Goal: Information Seeking & Learning: Learn about a topic

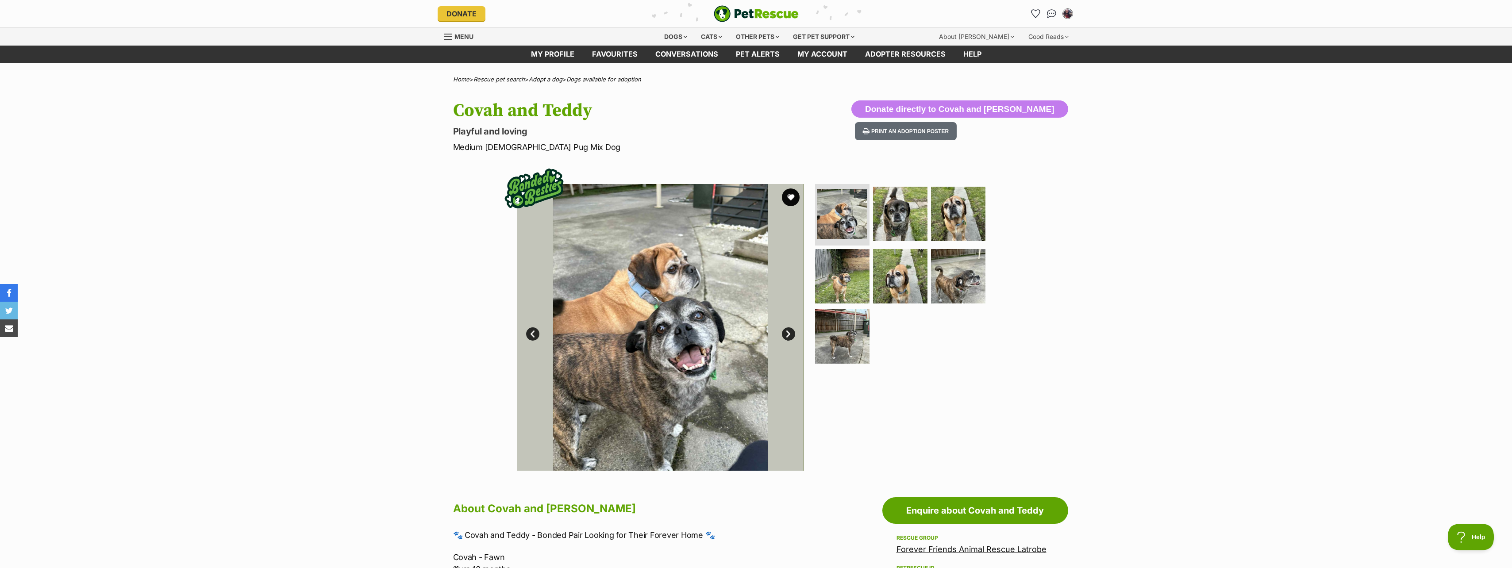
click at [790, 338] on link "Next" at bounding box center [788, 333] width 13 height 13
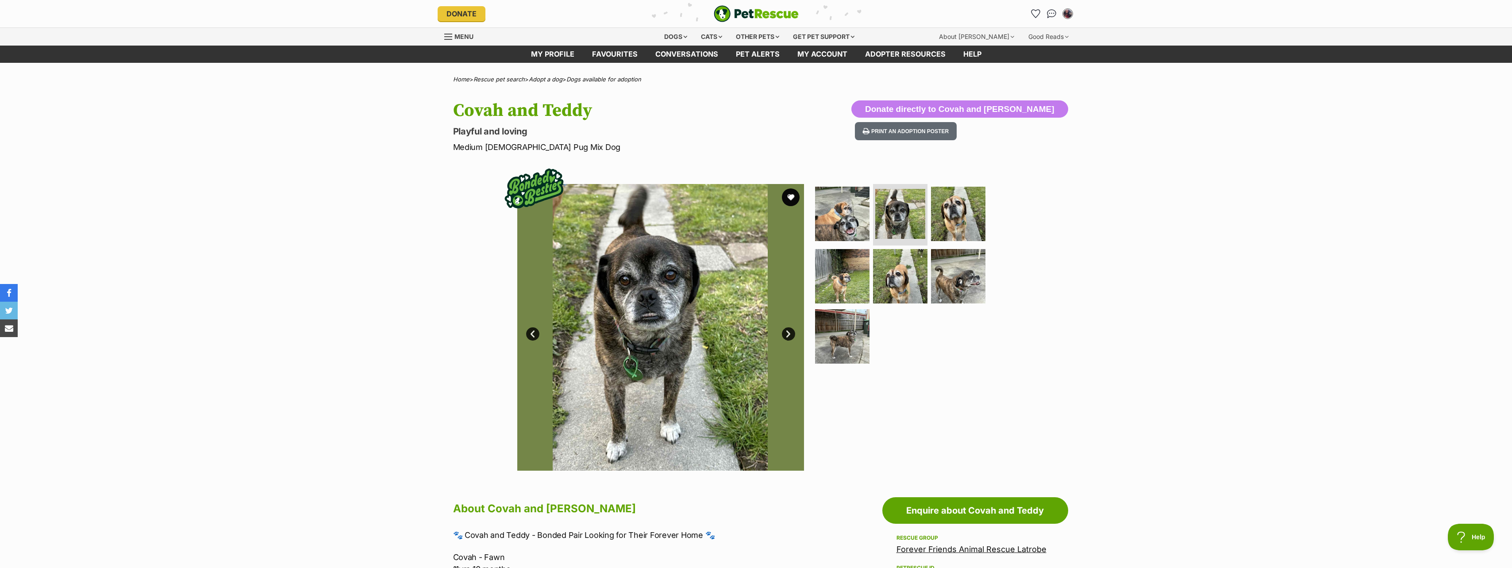
click at [788, 338] on link "Next" at bounding box center [788, 333] width 13 height 13
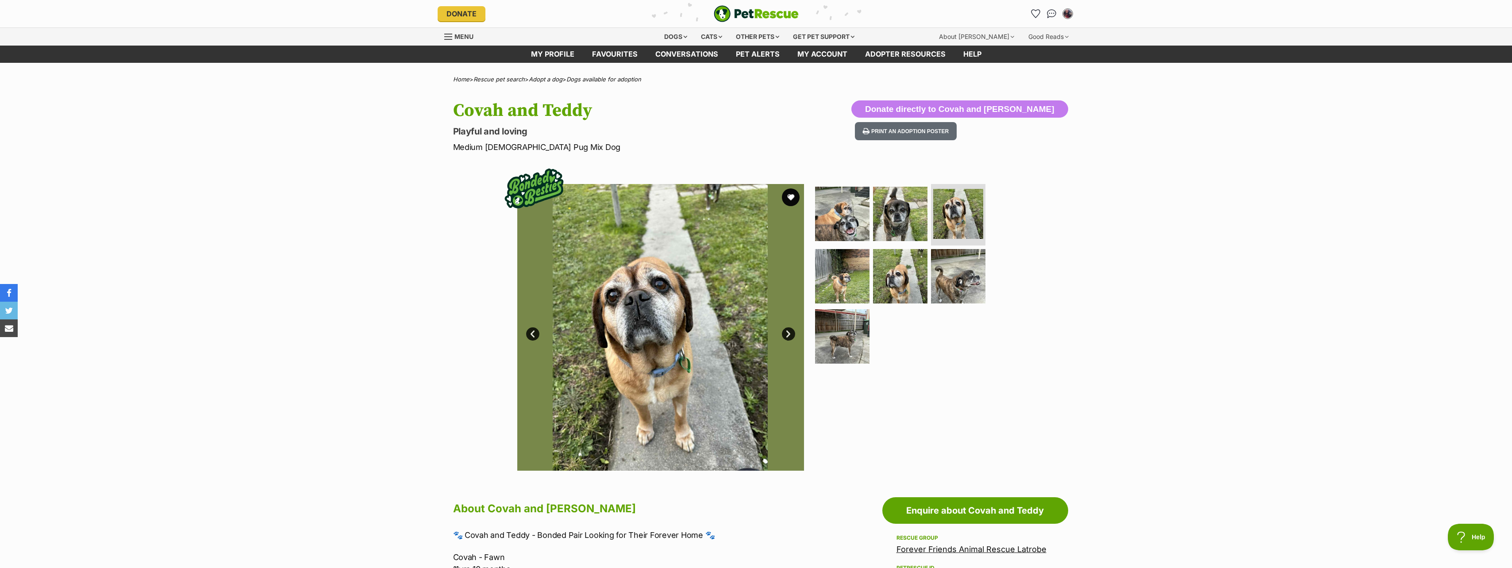
click at [788, 338] on link "Next" at bounding box center [788, 333] width 13 height 13
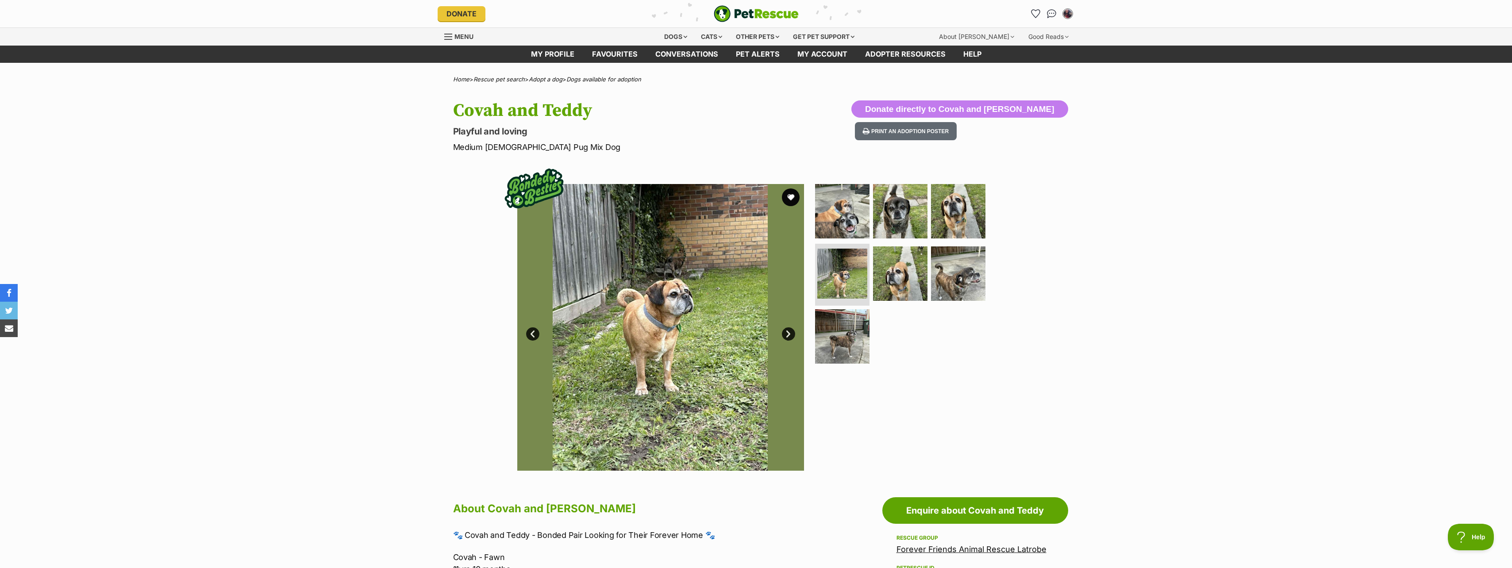
click at [788, 338] on link "Next" at bounding box center [788, 333] width 13 height 13
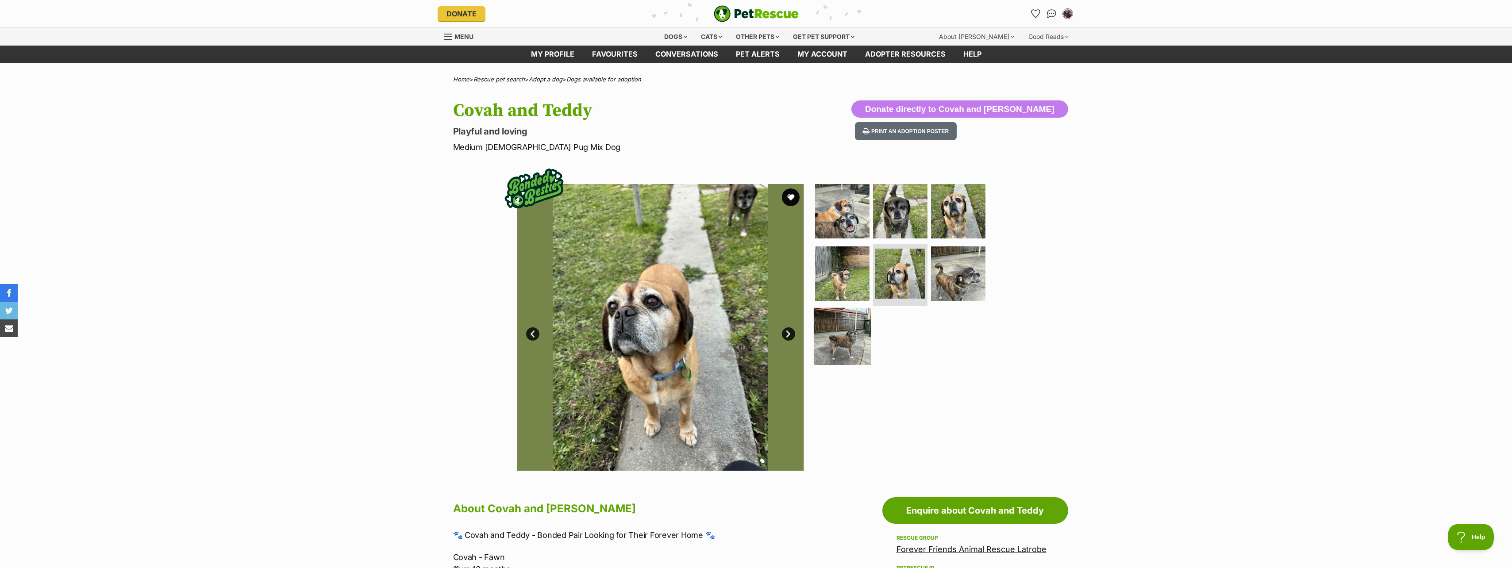
click at [842, 340] on img at bounding box center [841, 336] width 57 height 57
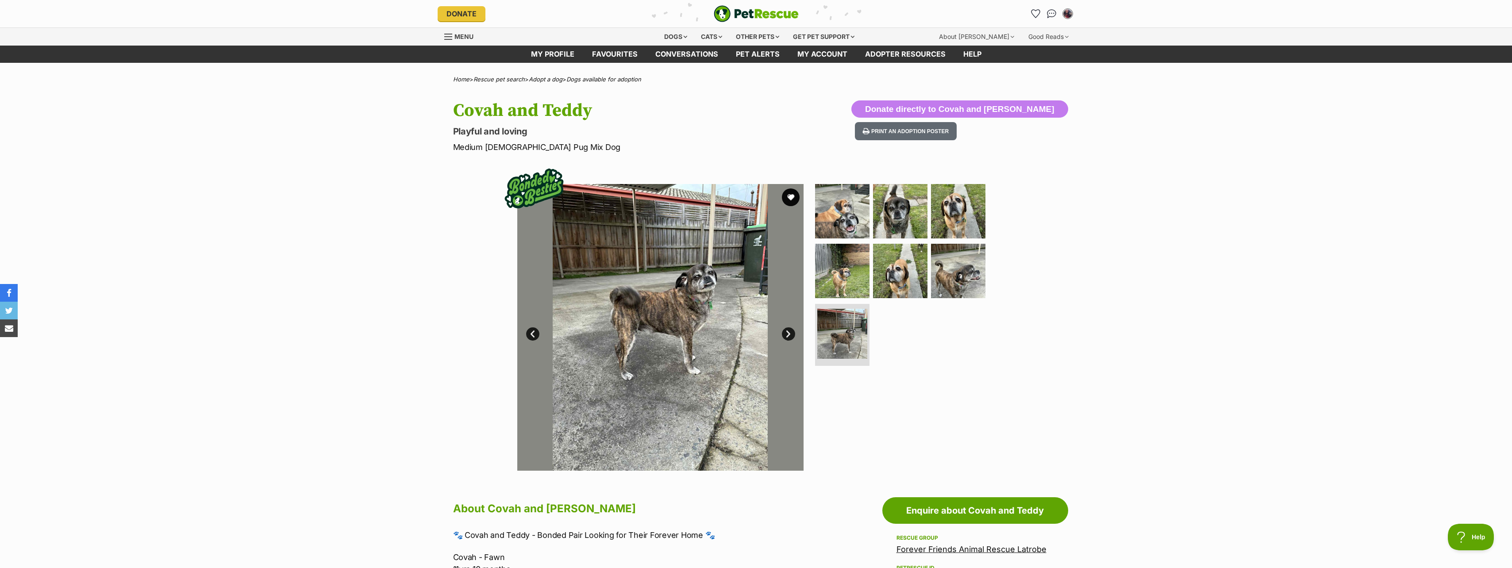
click at [785, 339] on link "Next" at bounding box center [788, 333] width 13 height 13
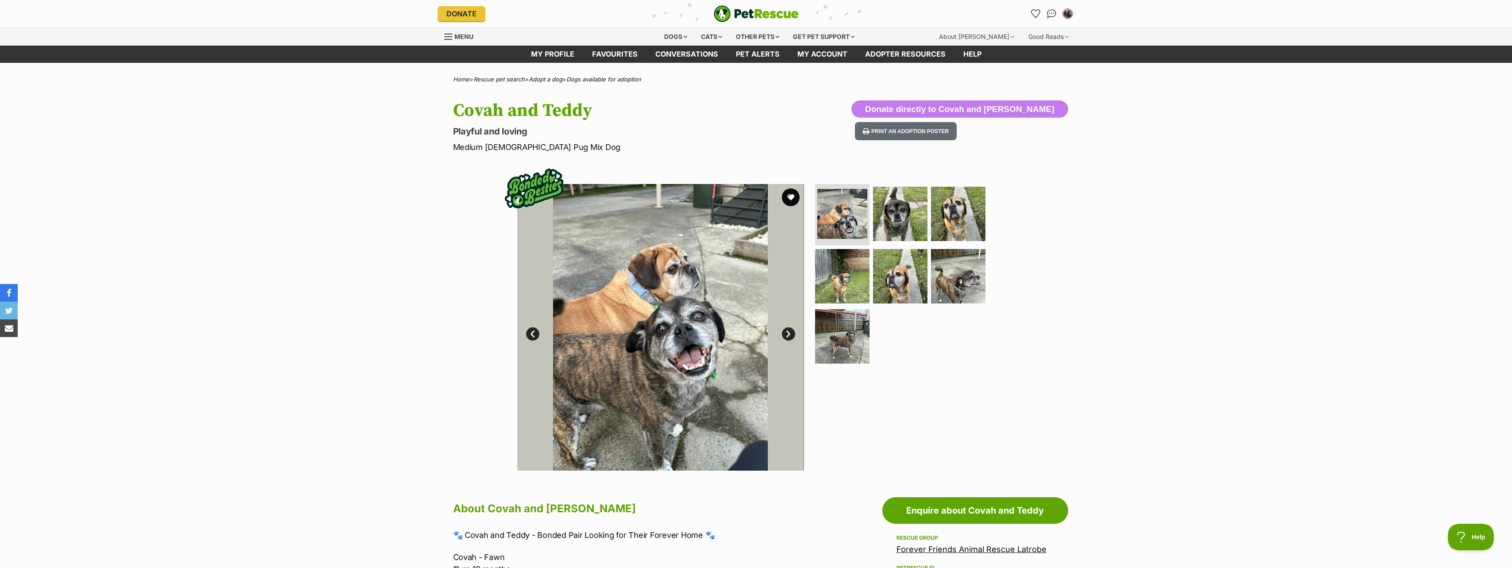
click at [785, 339] on link "Next" at bounding box center [788, 333] width 13 height 13
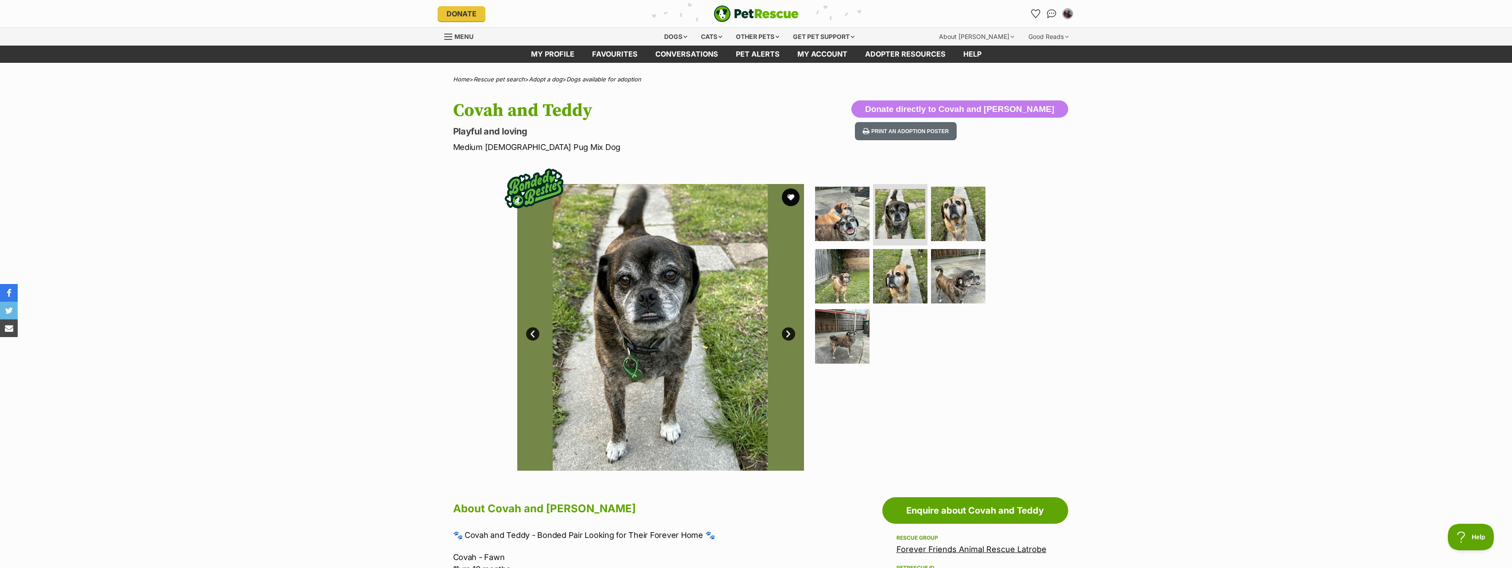
click at [785, 339] on link "Next" at bounding box center [788, 333] width 13 height 13
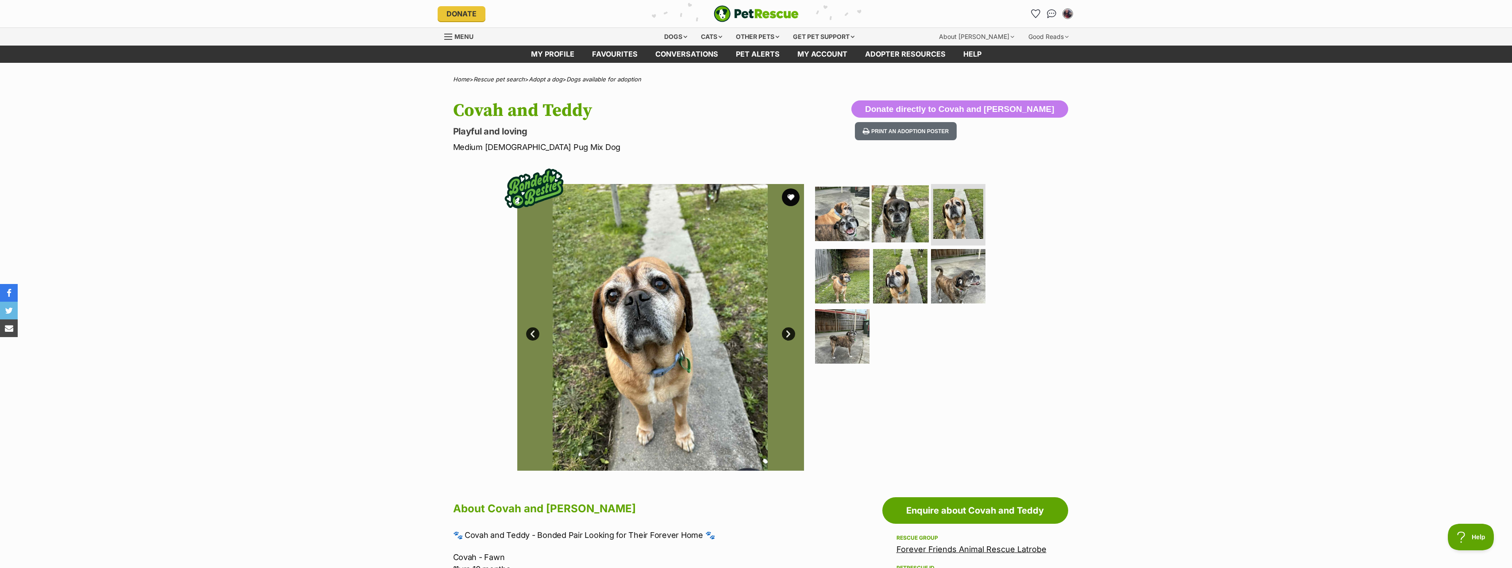
click at [905, 210] on img at bounding box center [899, 213] width 57 height 57
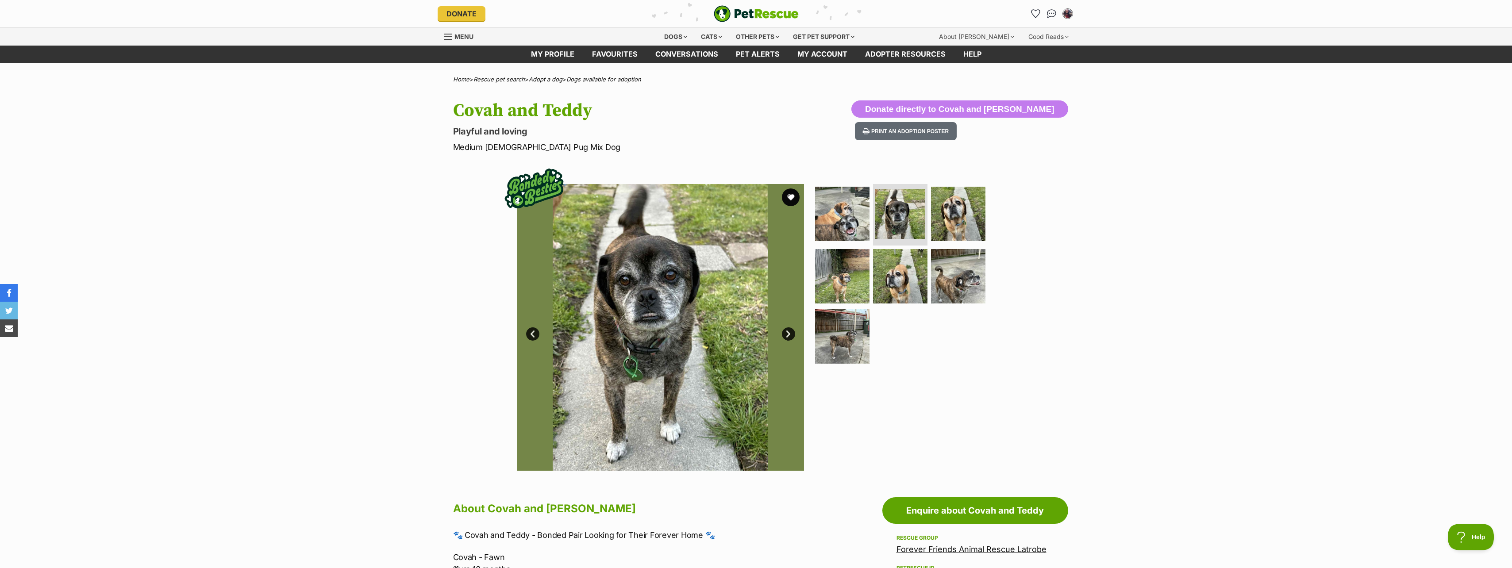
click at [789, 335] on link "Next" at bounding box center [788, 333] width 13 height 13
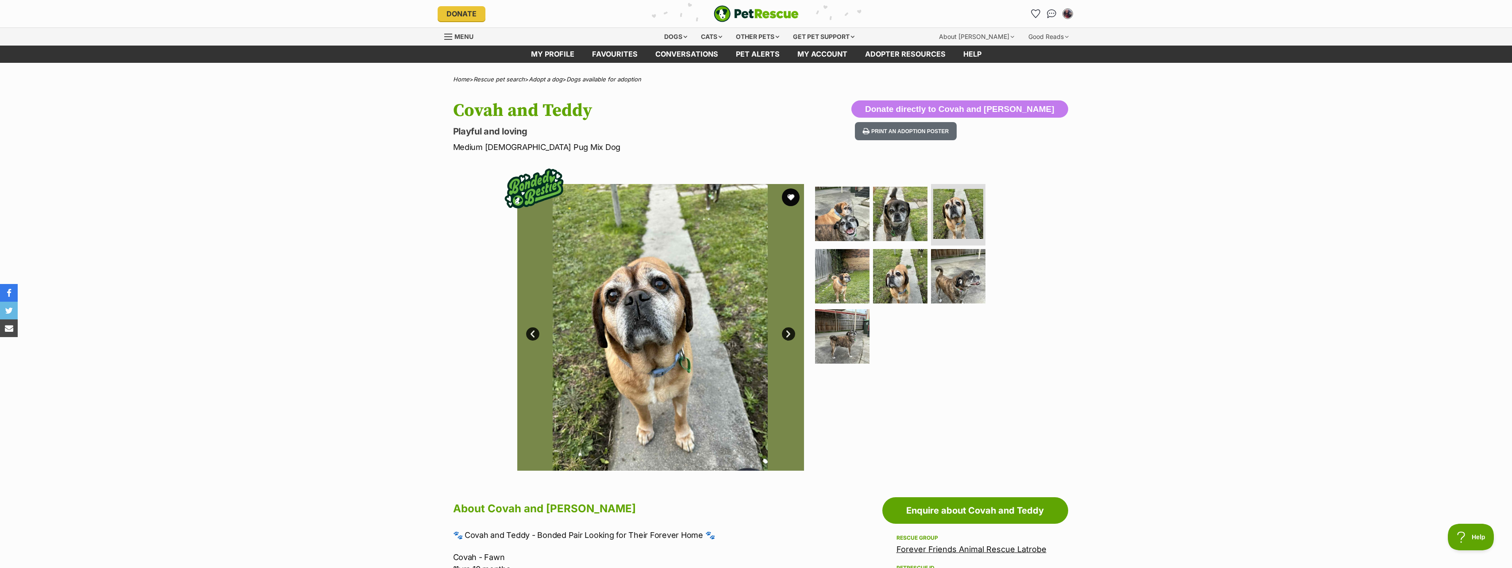
click at [789, 335] on link "Next" at bounding box center [788, 333] width 13 height 13
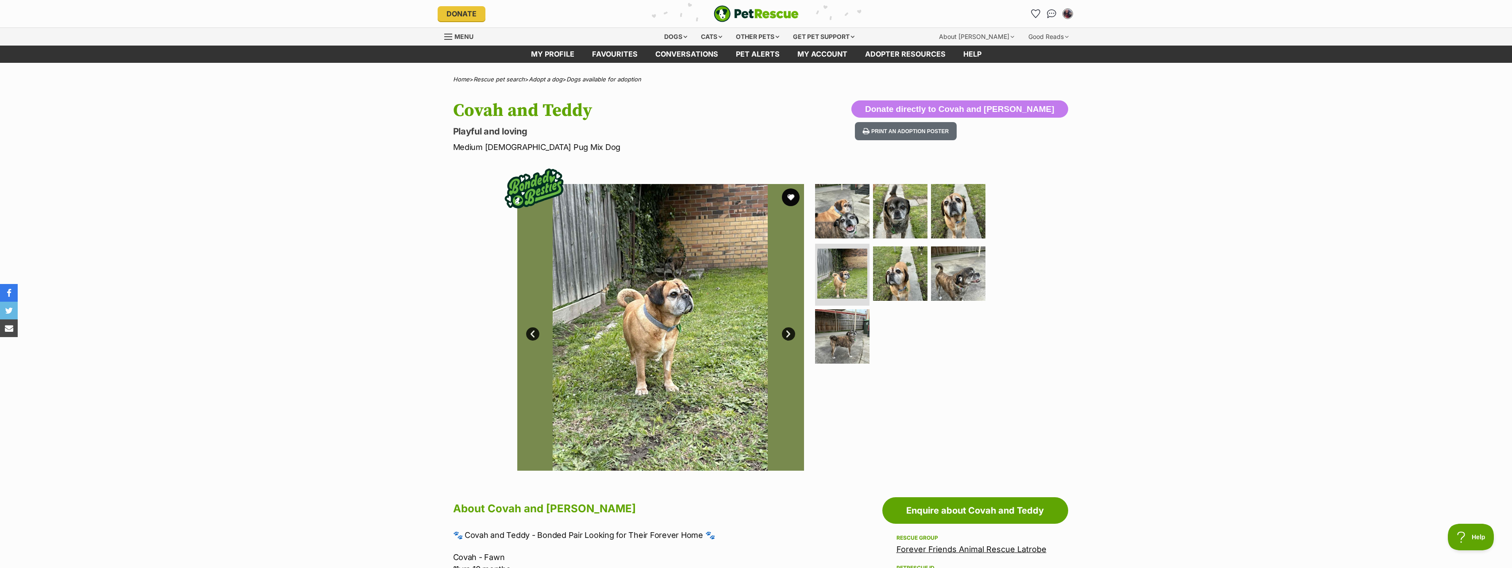
click at [786, 335] on link "Next" at bounding box center [788, 333] width 13 height 13
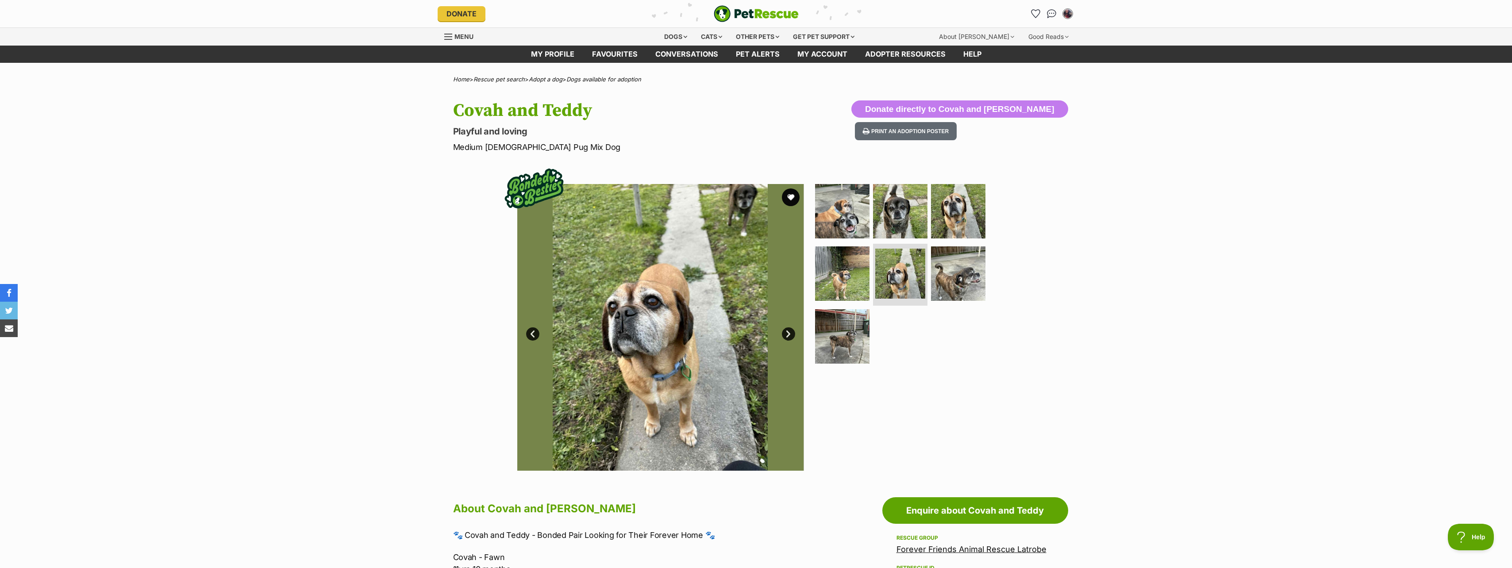
click at [787, 336] on link "Next" at bounding box center [788, 333] width 13 height 13
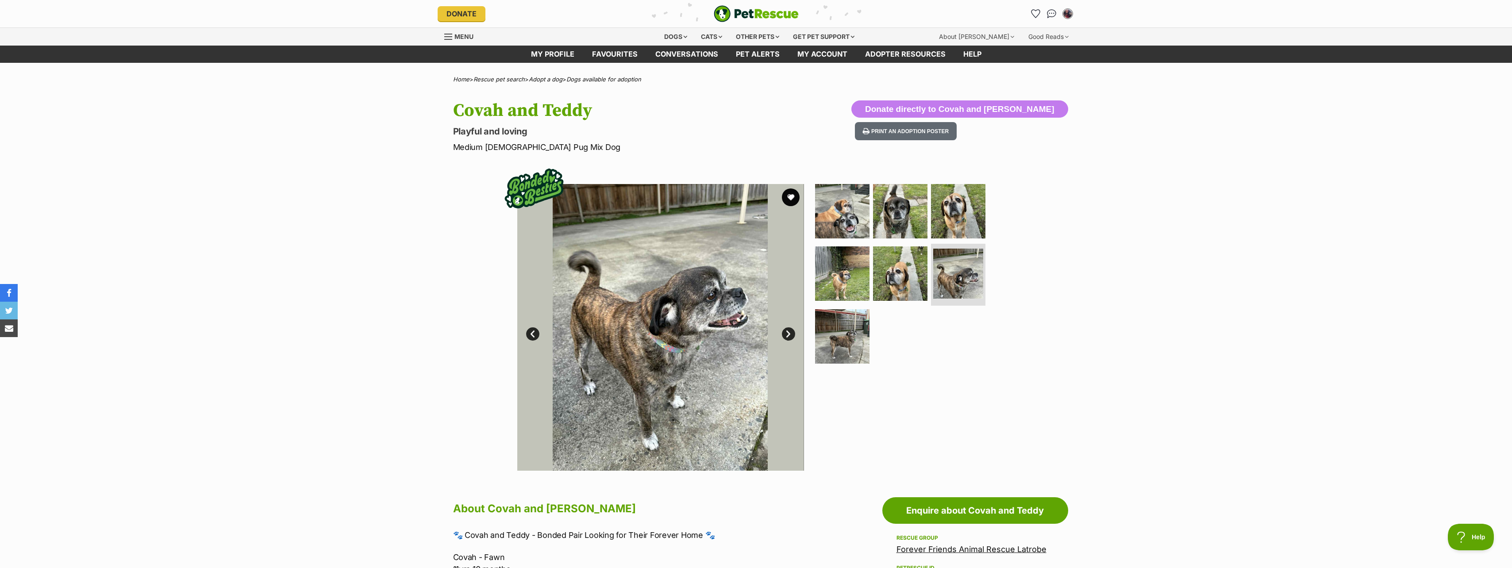
click at [787, 336] on link "Next" at bounding box center [788, 333] width 13 height 13
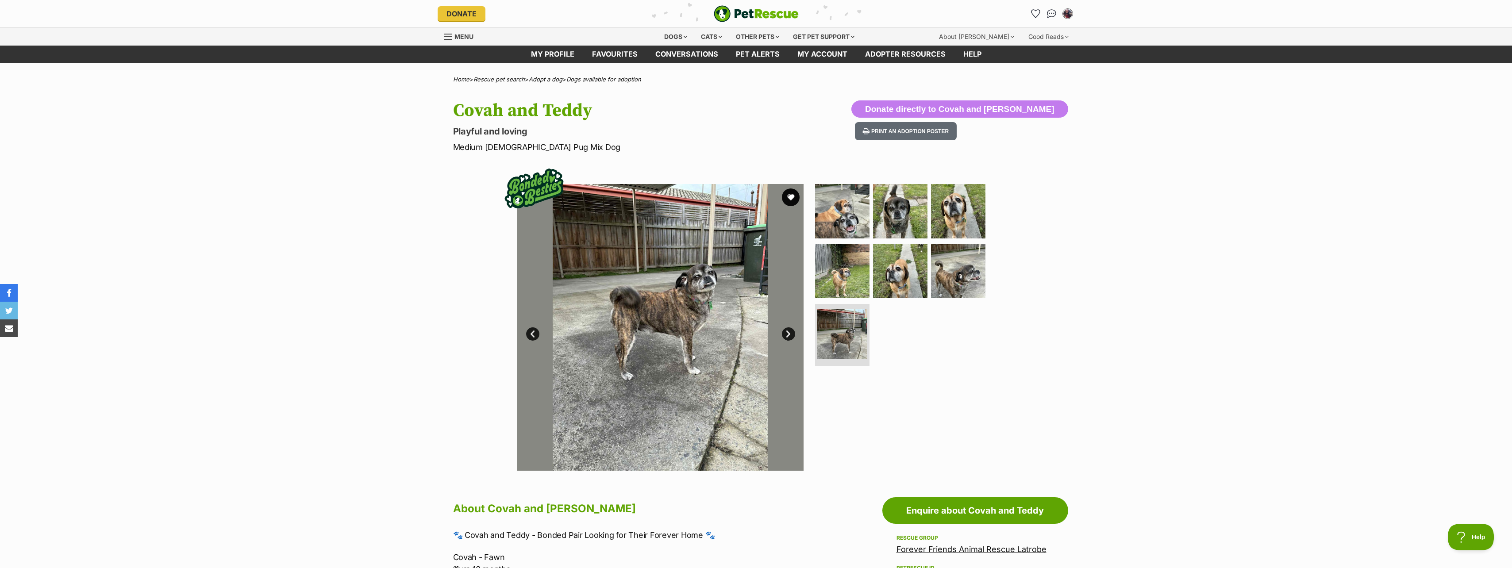
click at [787, 336] on link "Next" at bounding box center [788, 333] width 13 height 13
